Goal: Obtain resource: Obtain resource

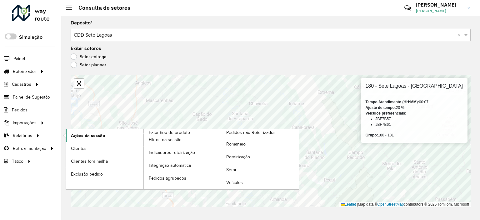
click at [89, 140] on link "Ações da sessão" at bounding box center [105, 135] width 78 height 13
click at [86, 143] on link "Clientes" at bounding box center [105, 148] width 78 height 13
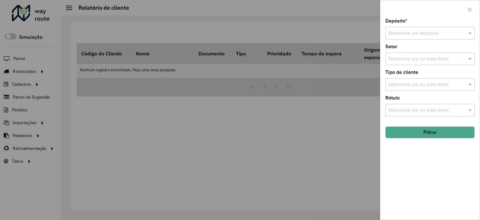
click at [411, 33] on input "text" at bounding box center [424, 34] width 71 height 8
type input "****"
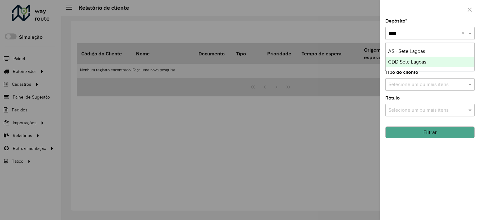
click at [410, 61] on span "CDD Sete Lagoas" at bounding box center [407, 61] width 38 height 5
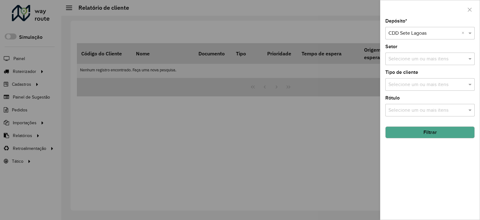
click at [404, 140] on div "Depósito * Selecione um depósito × CDD Sete Lagoas × Setor Selecione um ou mais…" at bounding box center [429, 119] width 99 height 201
click at [400, 137] on button "Filtrar" at bounding box center [429, 132] width 89 height 12
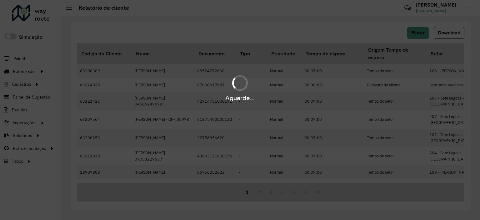
click at [453, 33] on span "Download" at bounding box center [449, 32] width 23 height 5
